Goal: Information Seeking & Learning: Find specific fact

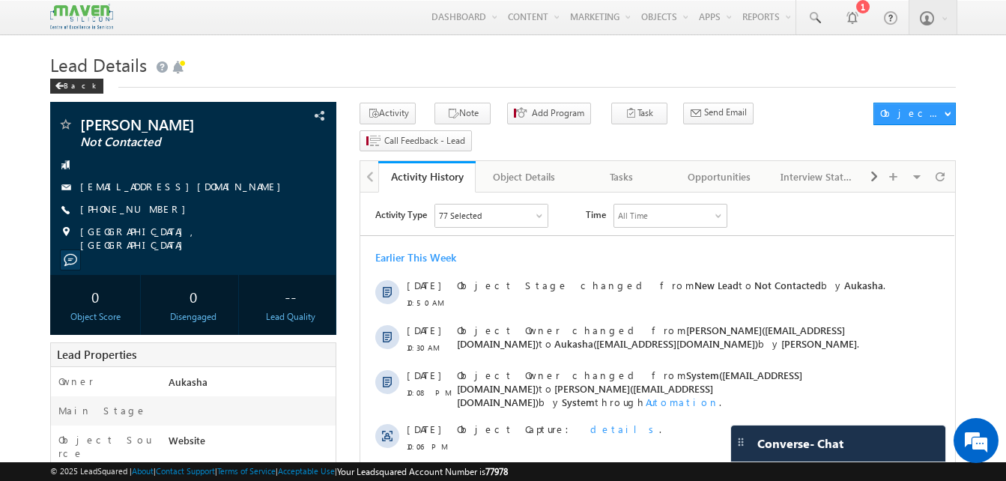
click at [292, 64] on h1 "Lead Details" at bounding box center [502, 63] width 905 height 29
click at [88, 67] on span "Lead Details" at bounding box center [98, 64] width 97 height 24
click at [464, 83] on div "Back" at bounding box center [502, 83] width 905 height 10
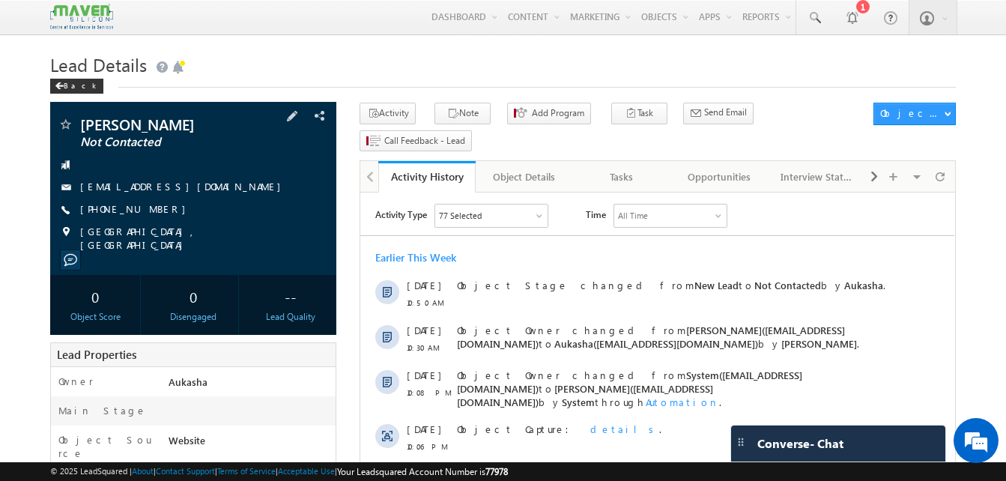
drag, startPoint x: 162, startPoint y: 210, endPoint x: 152, endPoint y: 210, distance: 9.8
click at [152, 210] on div "+91-8360315042" at bounding box center [193, 209] width 271 height 15
copy div "[PHONE_NUMBER]"
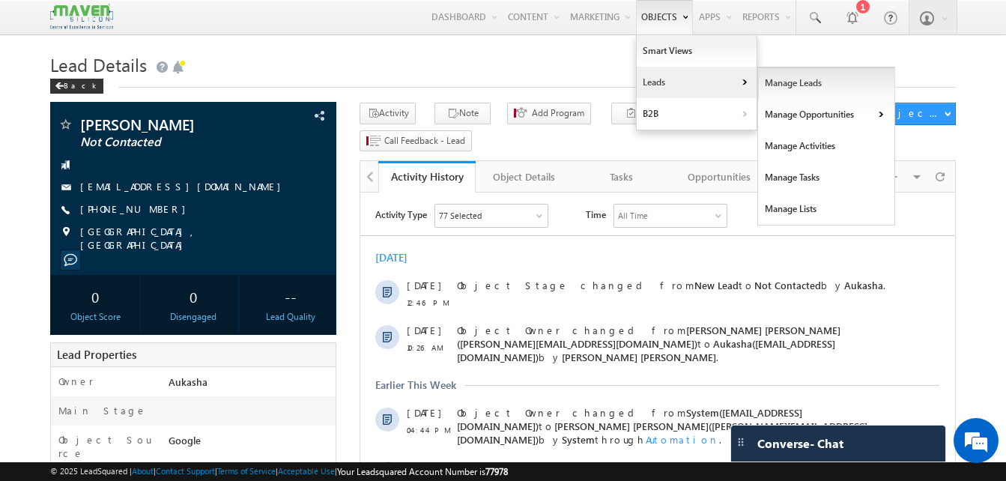
click at [780, 88] on link "Manage Leads" at bounding box center [826, 82] width 137 height 31
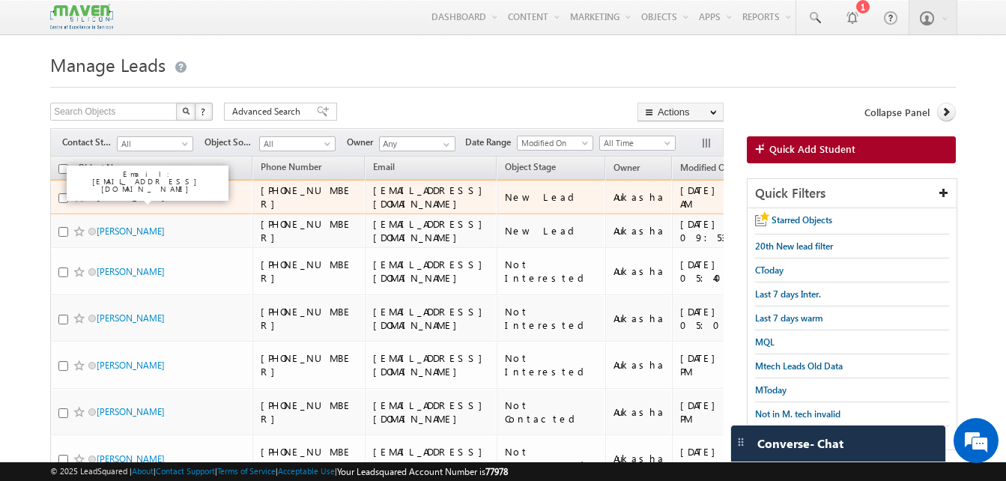
click at [136, 198] on link "Aditya Kant Mishra" at bounding box center [131, 196] width 68 height 11
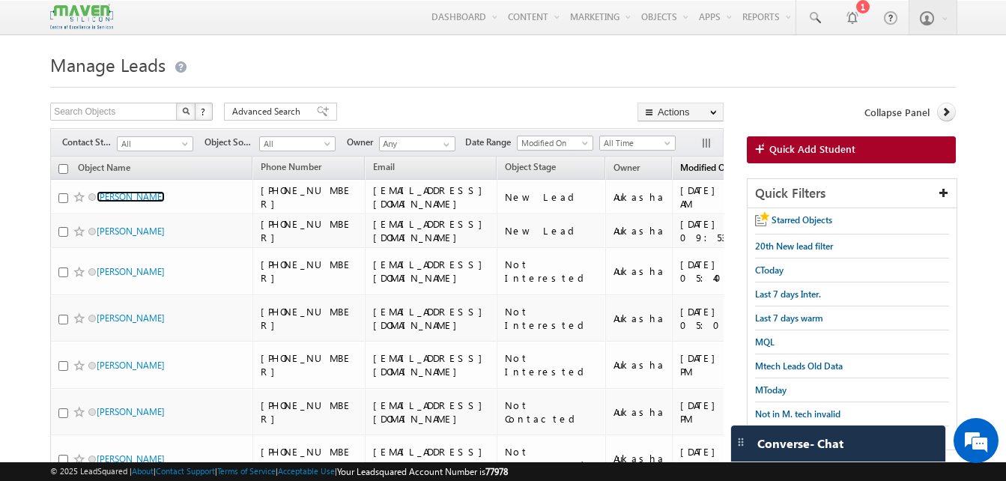
click at [705, 178] on link "Modified On (sorted descending)" at bounding box center [712, 168] width 79 height 19
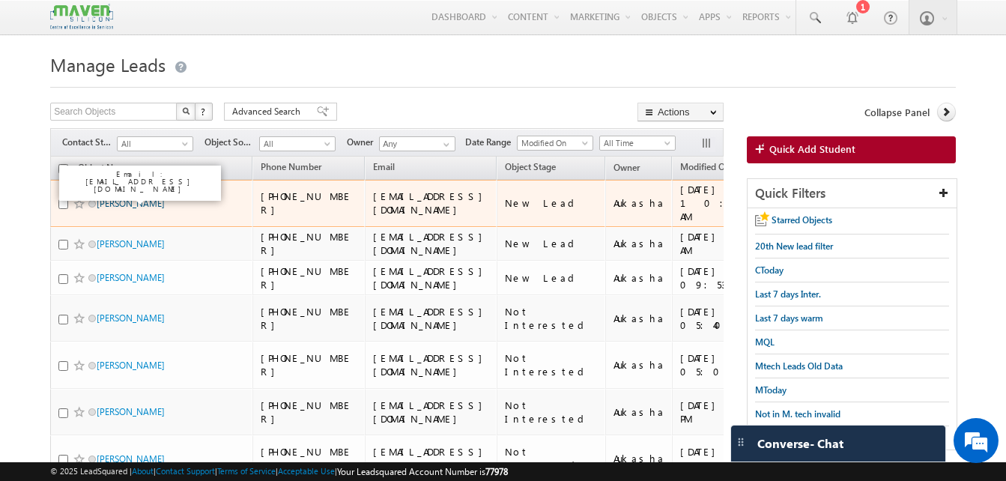
click at [129, 198] on link "Shweta Pawar" at bounding box center [131, 203] width 68 height 11
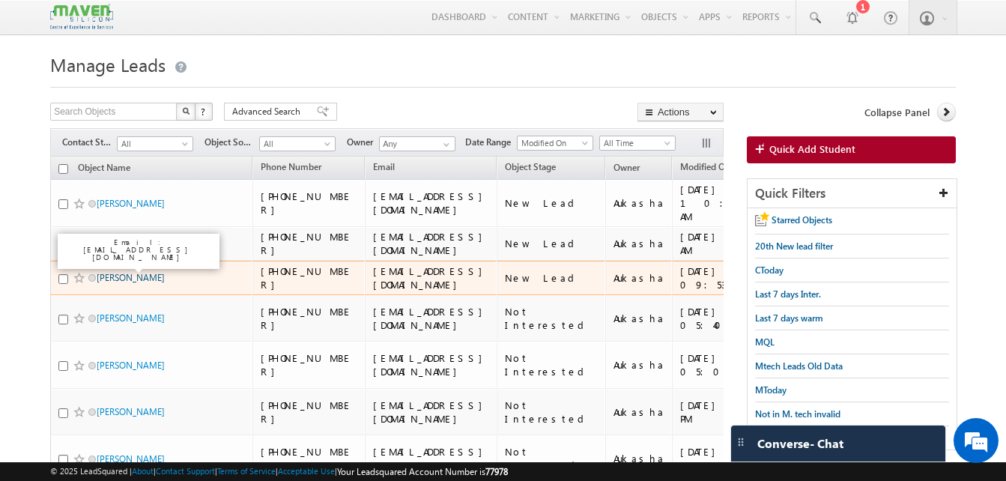
click at [112, 272] on link "Satyam Maurya" at bounding box center [131, 277] width 68 height 11
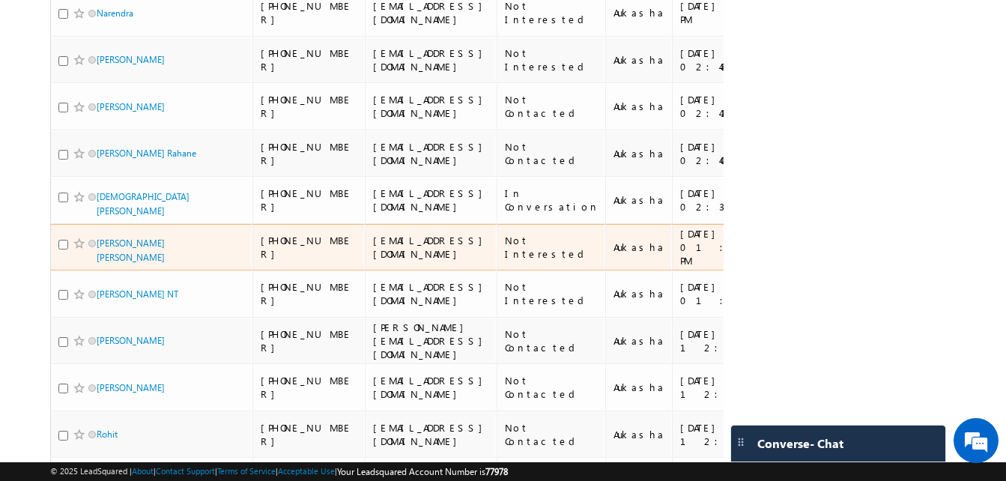
scroll to position [1211, 0]
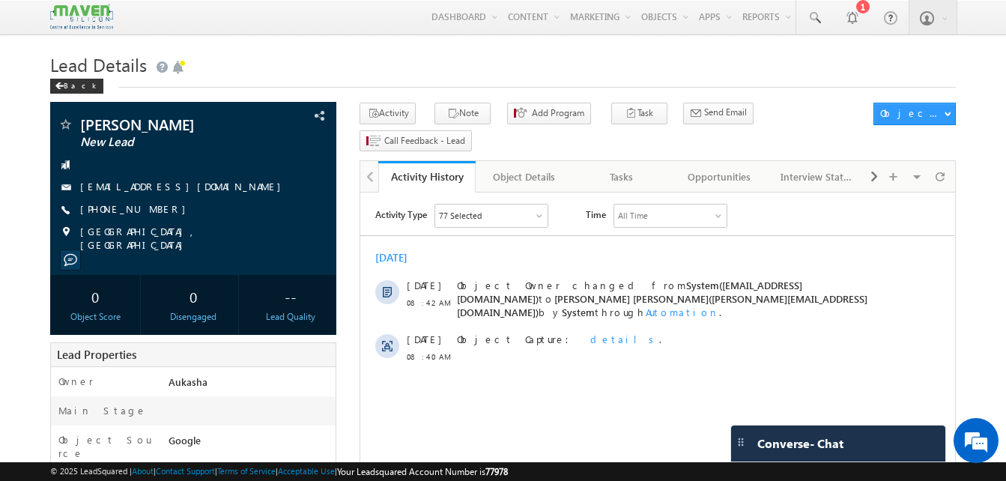
click at [380, 55] on h1 "Lead Details" at bounding box center [502, 63] width 905 height 29
click at [574, 82] on div "Back" at bounding box center [502, 83] width 905 height 10
click at [403, 64] on h1 "Lead Details" at bounding box center [502, 63] width 905 height 29
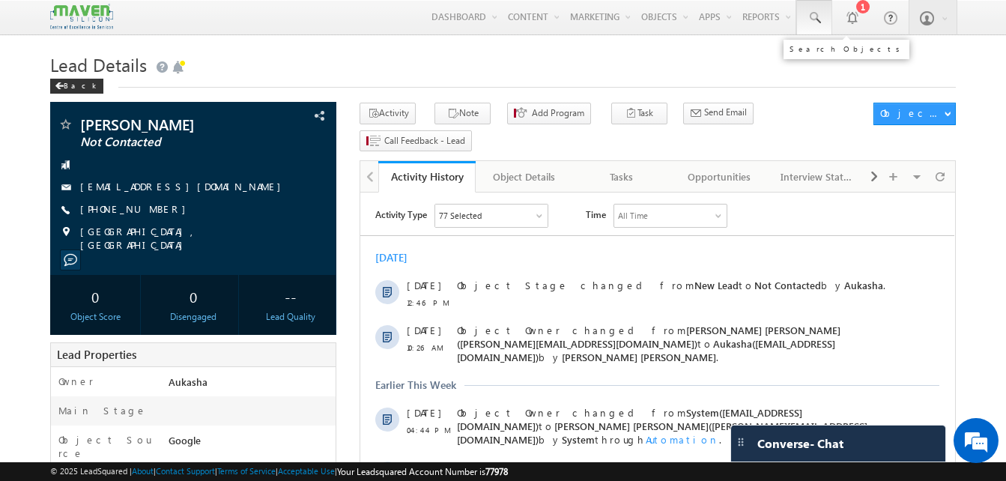
click at [822, 23] on link at bounding box center [814, 17] width 36 height 34
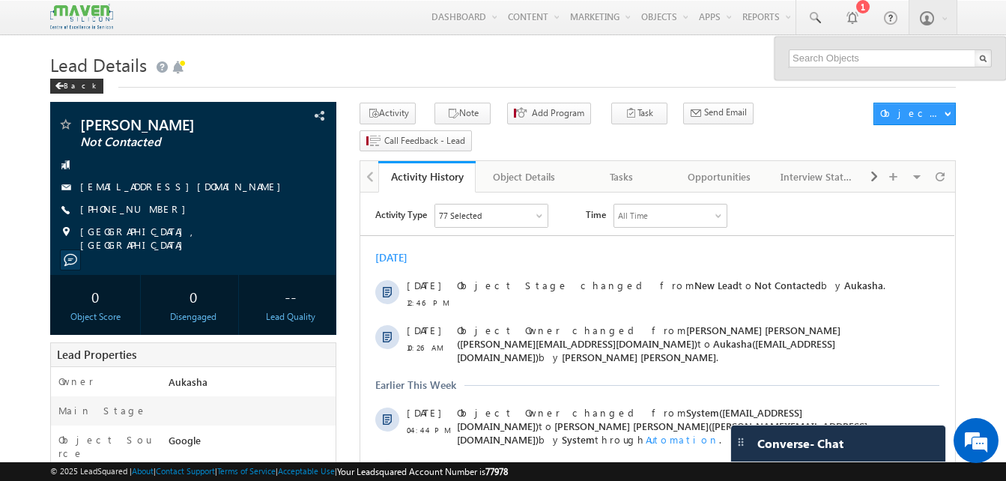
click at [924, 61] on input "text" at bounding box center [890, 58] width 203 height 18
paste input "78709 54333"
paste input "78709"
type input "7870954333"
